Goal: Register for event/course

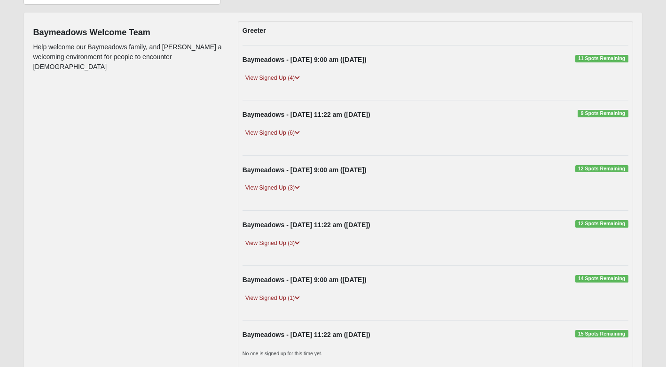
scroll to position [106, 0]
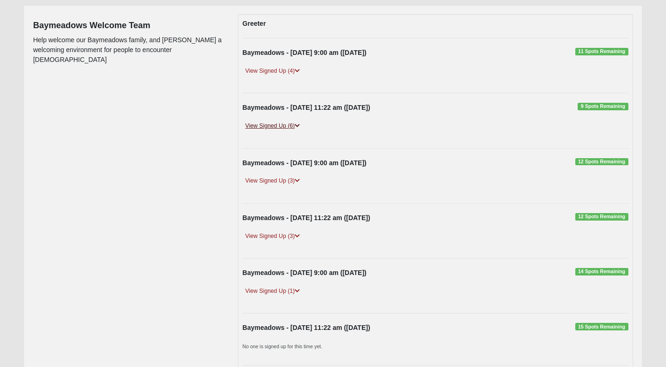
click at [267, 126] on link "View Signed Up (6)" at bounding box center [272, 126] width 60 height 10
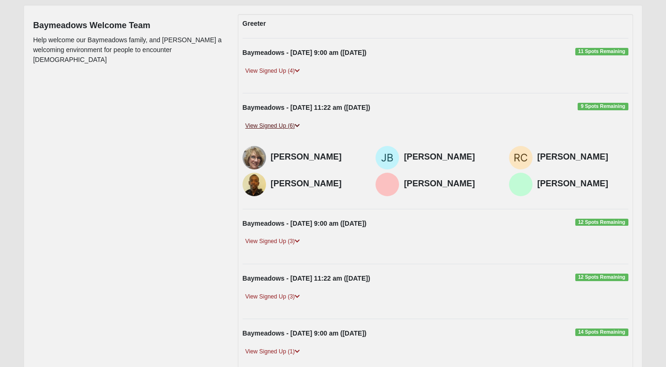
click at [273, 125] on link "View Signed Up (6)" at bounding box center [272, 126] width 60 height 10
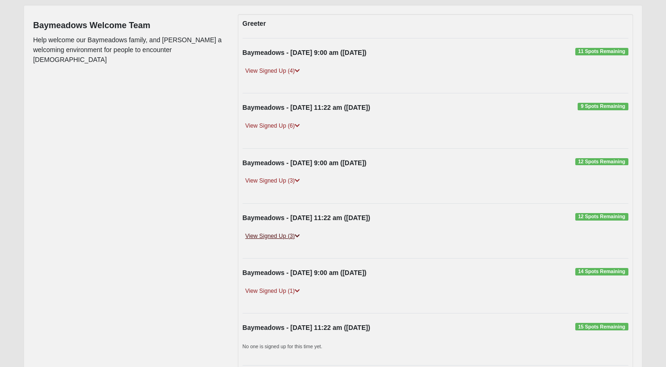
click at [270, 235] on link "View Signed Up (3)" at bounding box center [272, 237] width 60 height 10
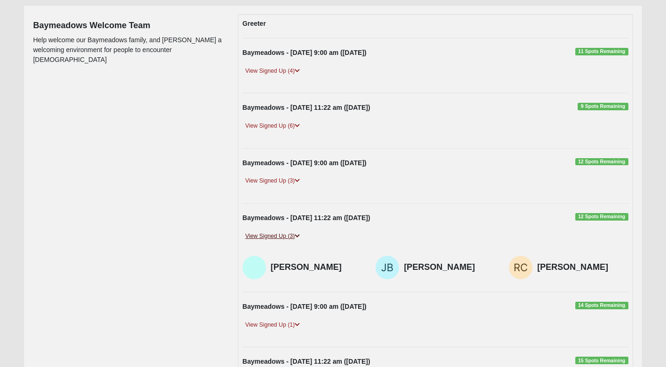
click at [270, 234] on link "View Signed Up (3)" at bounding box center [272, 237] width 60 height 10
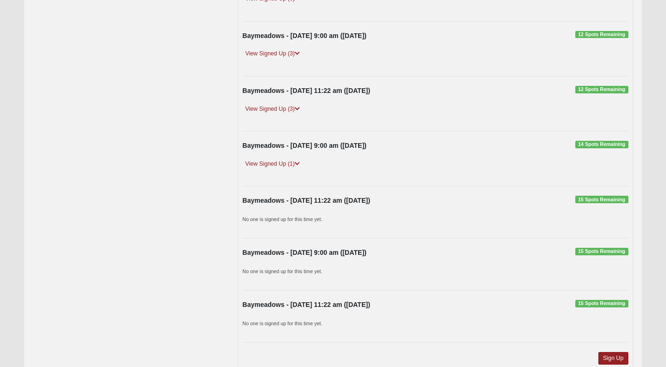
scroll to position [239, 0]
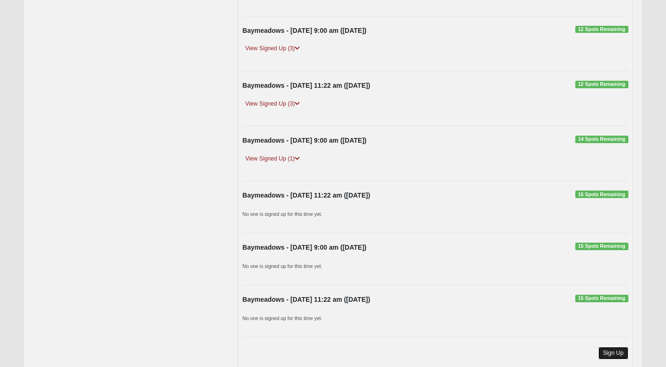
click at [609, 354] on link "Sign Up" at bounding box center [613, 353] width 30 height 13
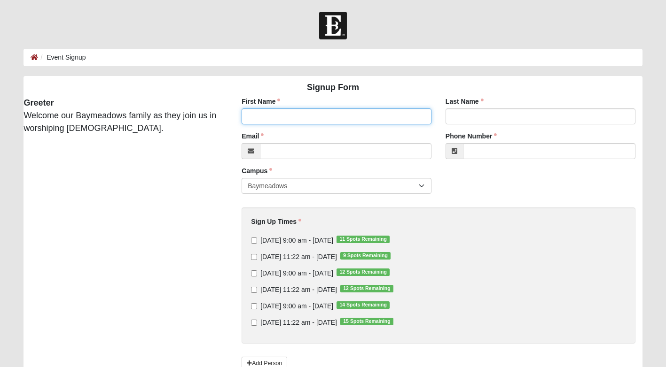
click at [274, 119] on input "First Name" at bounding box center [337, 117] width 190 height 16
type input "[PERSON_NAME]"
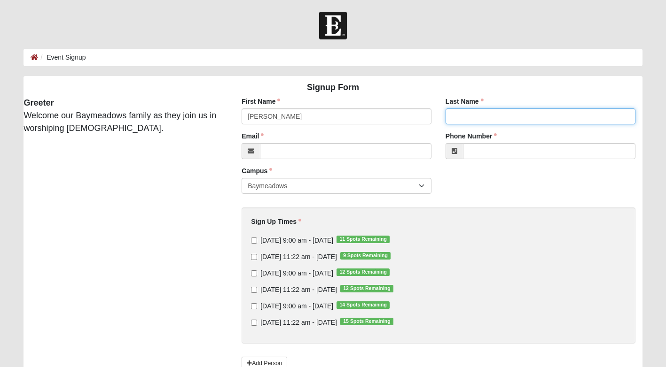
type input "A [PERSON_NAME]"
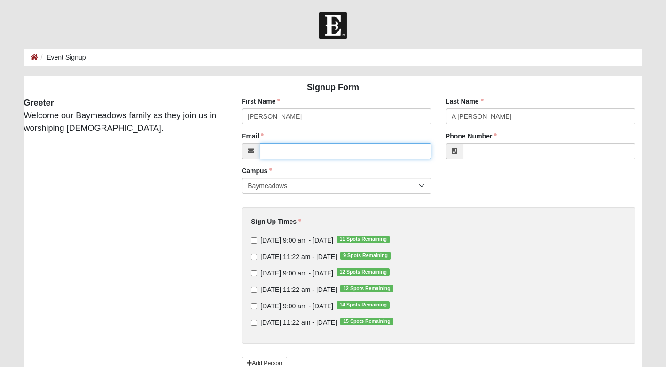
type input "[EMAIL_ADDRESS][DOMAIN_NAME]"
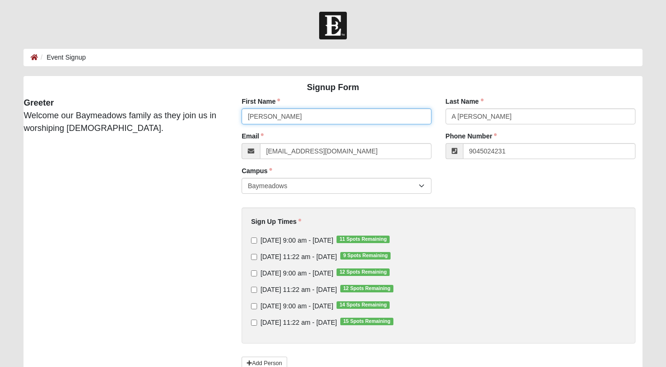
type input "[PHONE_NUMBER]"
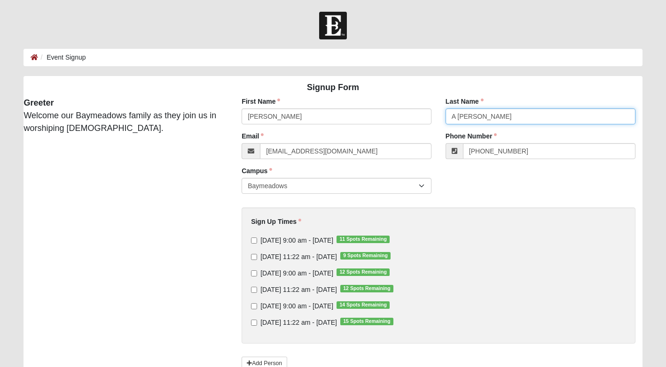
click at [483, 119] on input "A [PERSON_NAME]" at bounding box center [541, 117] width 190 height 16
type input "A"
type input "[PERSON_NAME]"
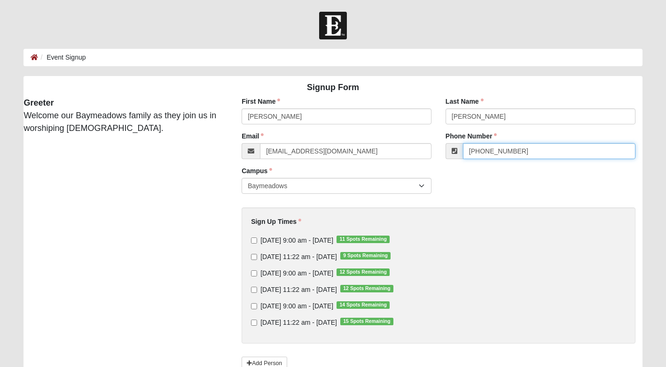
click at [512, 156] on input "[PHONE_NUMBER]" at bounding box center [549, 151] width 172 height 16
click at [524, 151] on input "[PHONE_NUMBER]" at bounding box center [549, 151] width 172 height 16
click at [254, 322] on input "[DATE] 11:22 am - [DATE] 15 Spots Remaining" at bounding box center [254, 323] width 6 height 6
checkbox input "true"
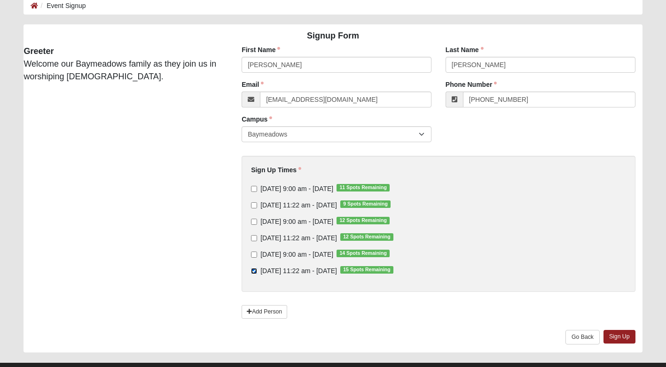
scroll to position [71, 0]
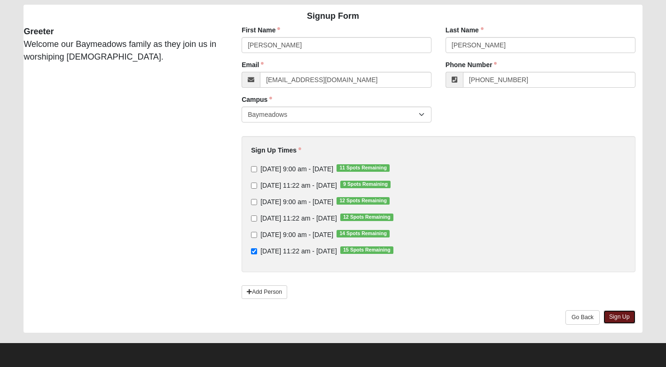
click at [618, 317] on link "Sign Up" at bounding box center [619, 318] width 32 height 14
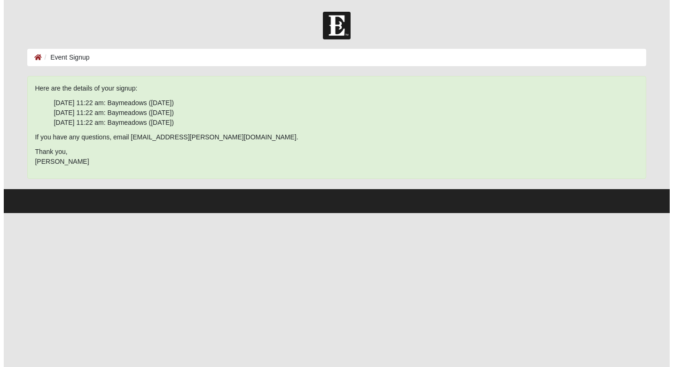
scroll to position [0, 0]
